Goal: Navigation & Orientation: Find specific page/section

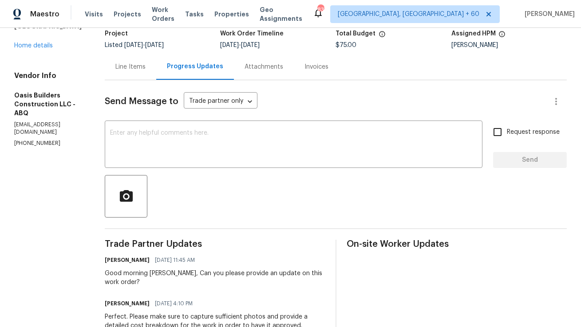
scroll to position [10, 0]
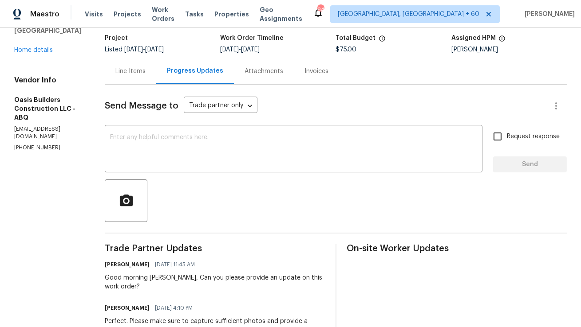
scroll to position [76, 0]
